Goal: Find specific page/section: Find specific page/section

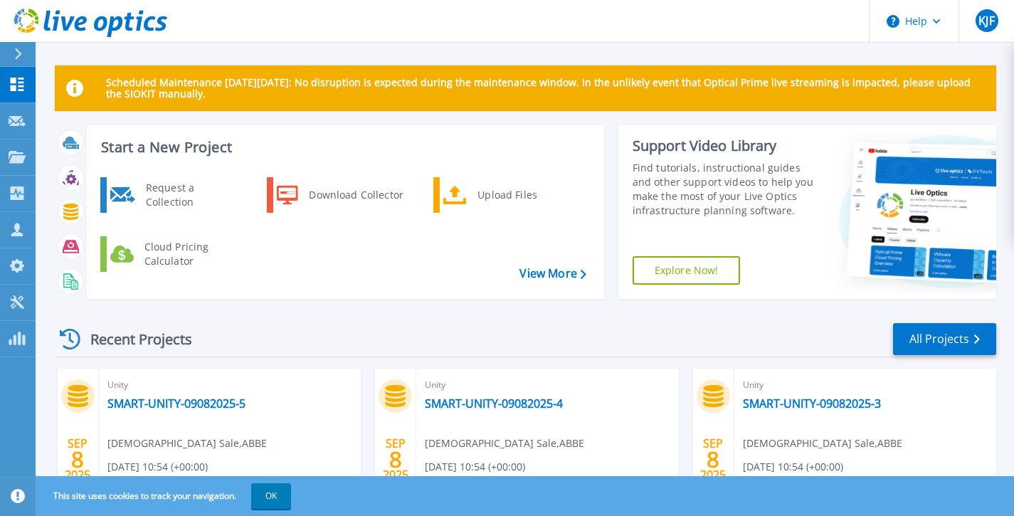
scroll to position [16, 0]
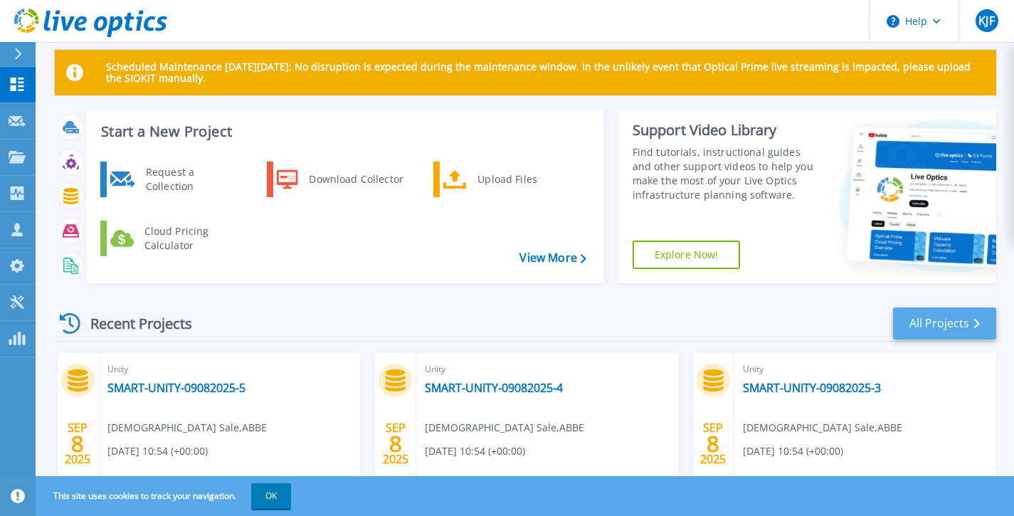
click at [962, 326] on link "All Projects" at bounding box center [944, 324] width 103 height 32
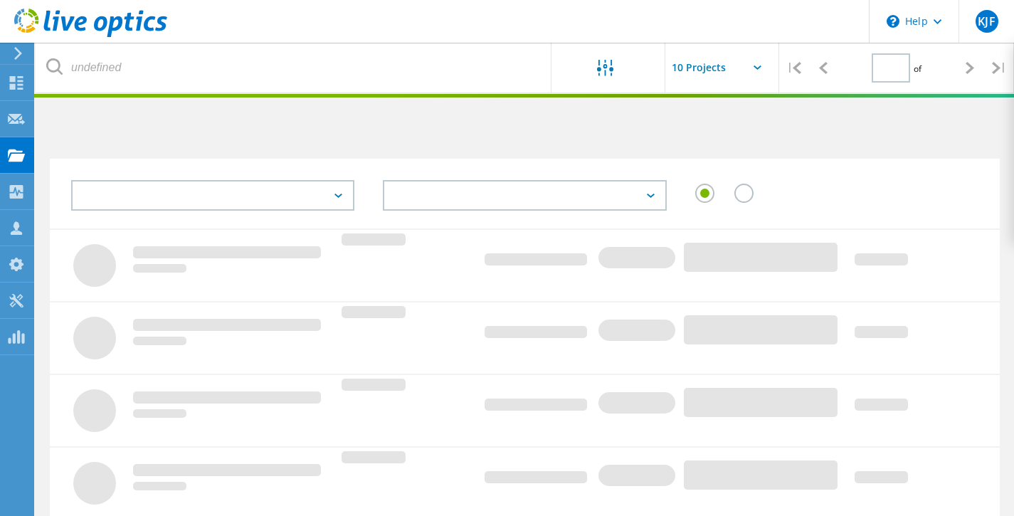
type input "1"
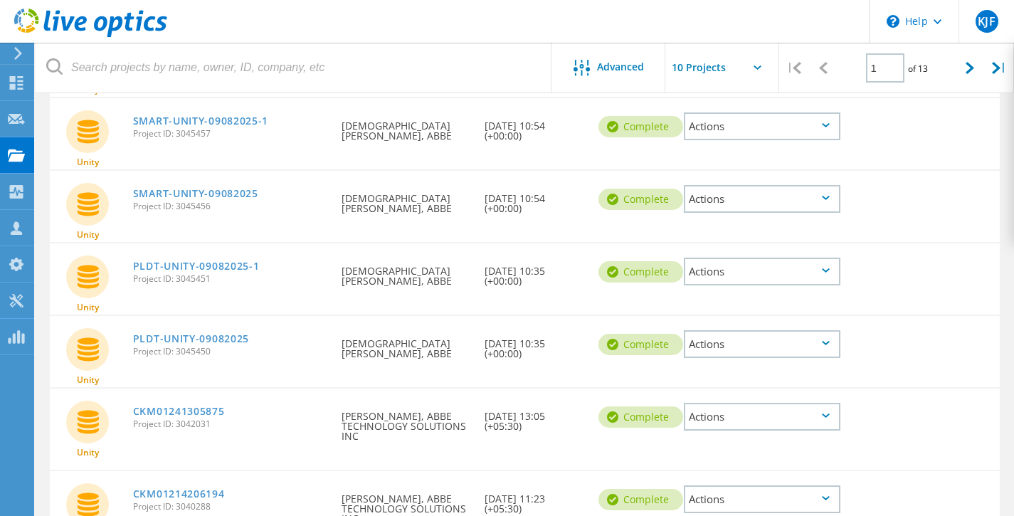
scroll to position [548, 0]
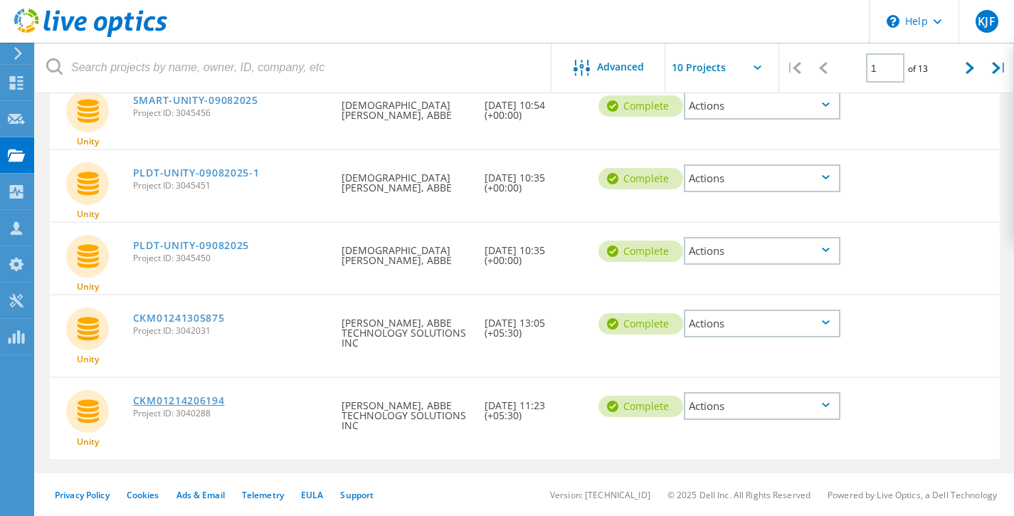
click at [184, 399] on link "CKM01214206194" at bounding box center [179, 401] width 92 height 10
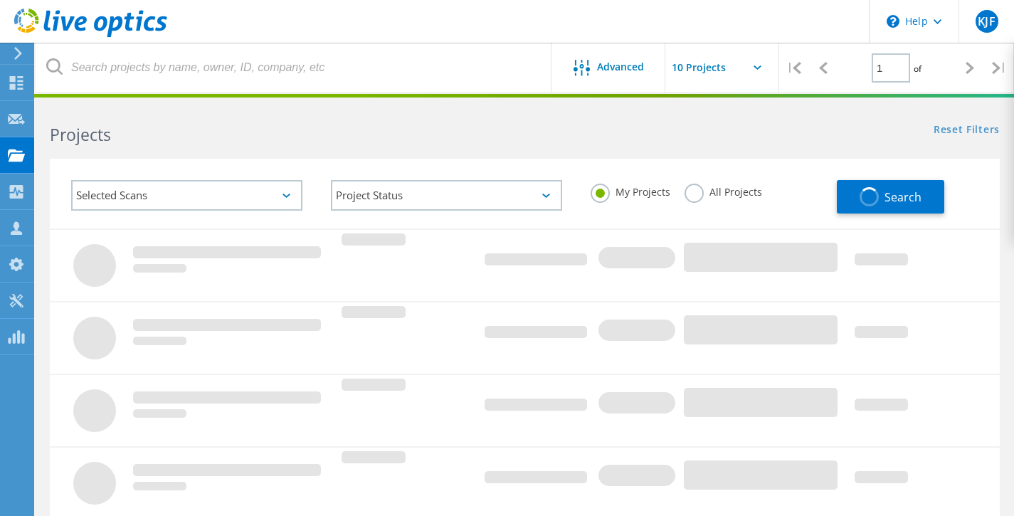
scroll to position [548, 0]
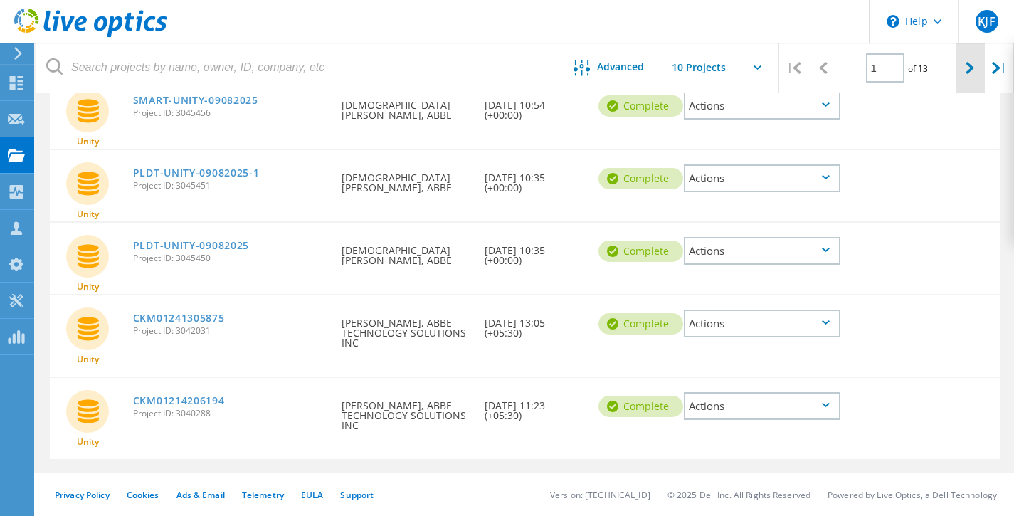
click at [972, 69] on icon at bounding box center [970, 68] width 9 height 12
type input "2"
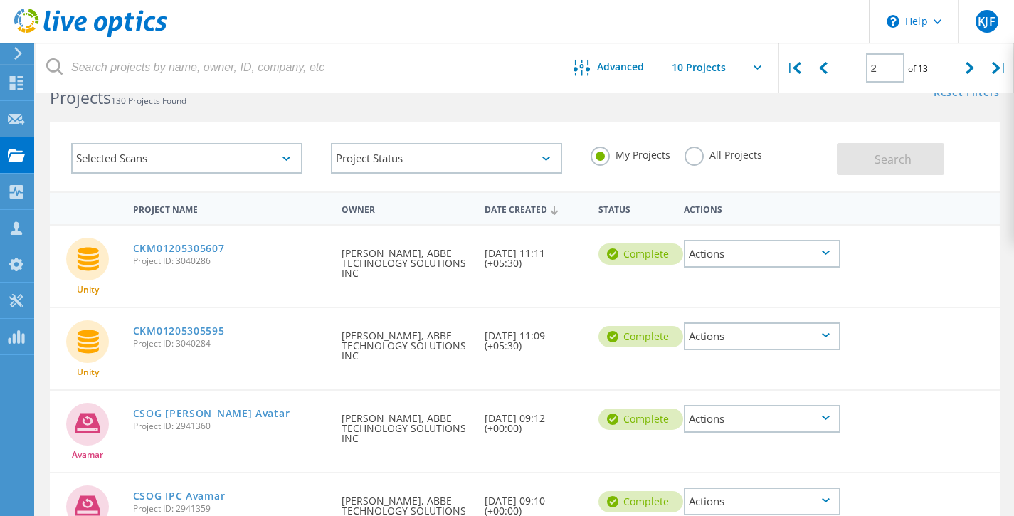
scroll to position [0, 0]
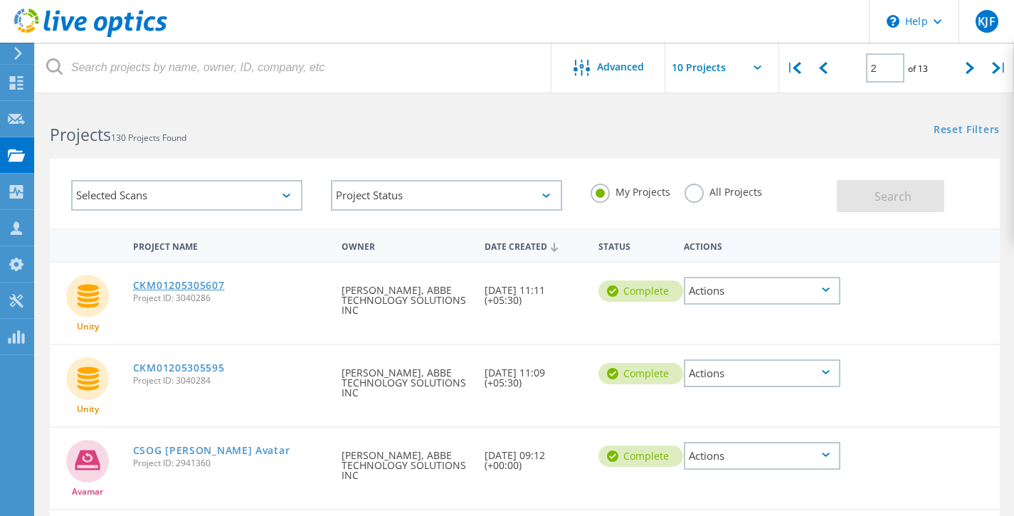
click at [206, 282] on link "CKM01205305607" at bounding box center [179, 285] width 92 height 10
